Goal: Task Accomplishment & Management: Use online tool/utility

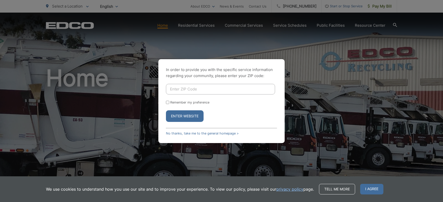
click at [180, 86] on input "Enter ZIP Code" at bounding box center [220, 89] width 109 height 11
type input "92078"
click at [183, 120] on button "Enter Website" at bounding box center [185, 117] width 38 height 12
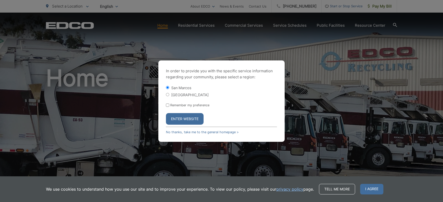
click at [187, 120] on button "Enter Website" at bounding box center [185, 119] width 38 height 12
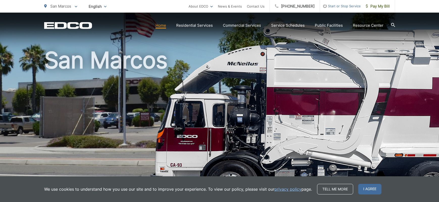
scroll to position [18, 0]
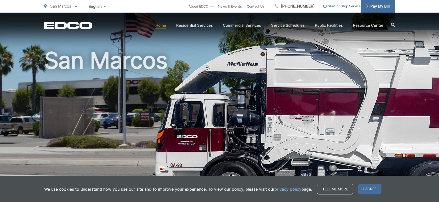
click at [378, 7] on span "Pay My Bill" at bounding box center [378, 6] width 24 height 6
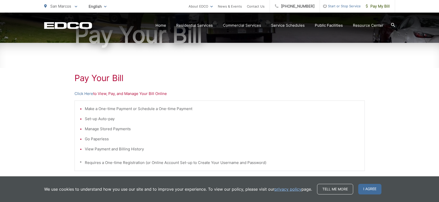
scroll to position [59, 0]
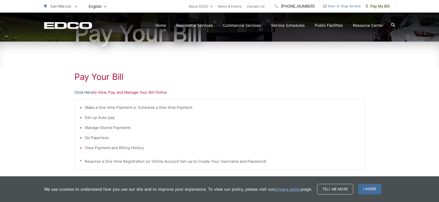
click at [85, 92] on link "Click Here" at bounding box center [83, 93] width 19 height 6
